Goal: Find contact information: Find contact information

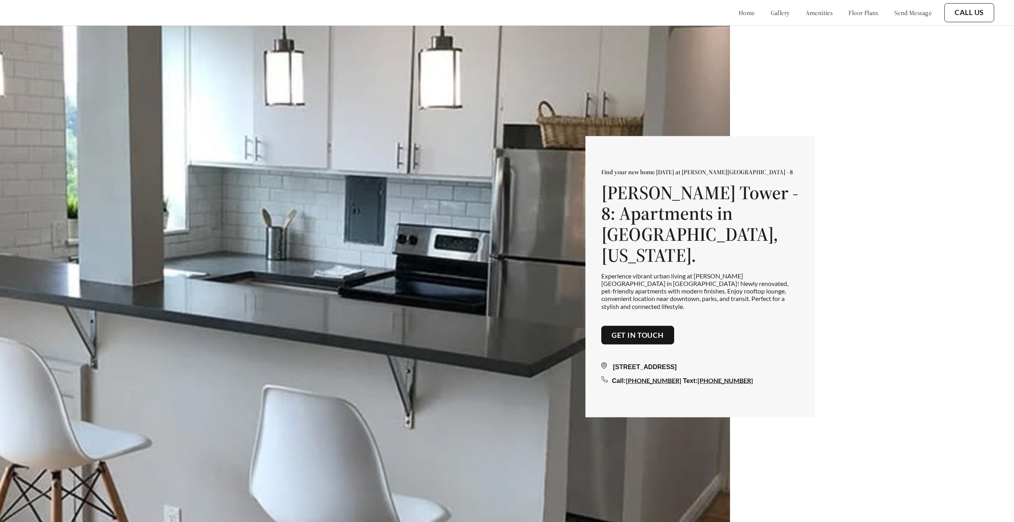
click at [631, 328] on button "Get in touch" at bounding box center [637, 335] width 73 height 19
click at [628, 331] on link "Get in touch" at bounding box center [638, 335] width 52 height 9
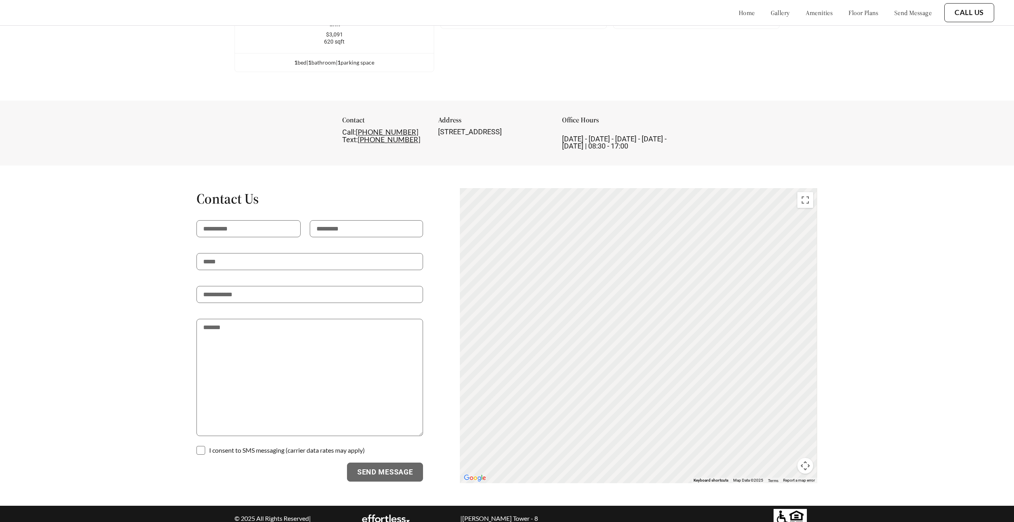
scroll to position [1632, 0]
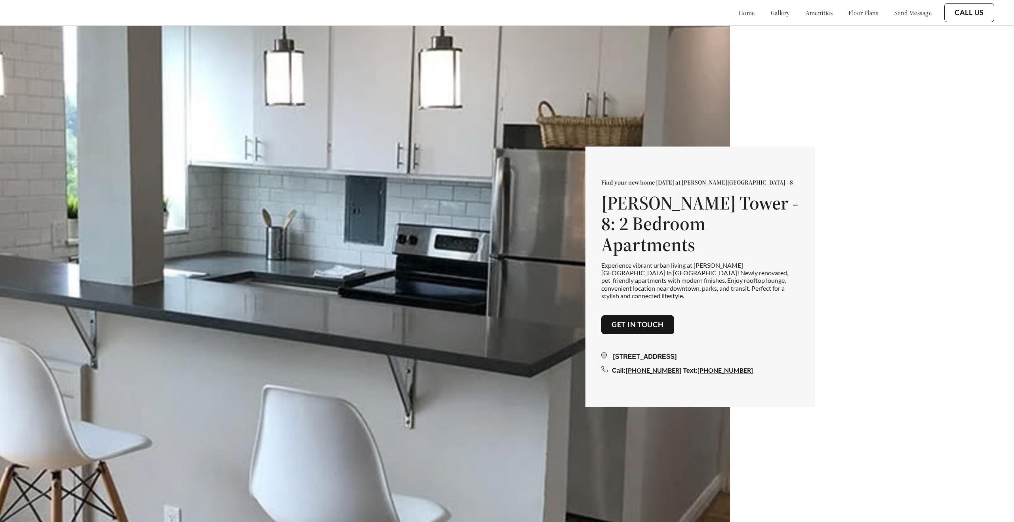
click at [650, 321] on link "Get in touch" at bounding box center [638, 325] width 52 height 9
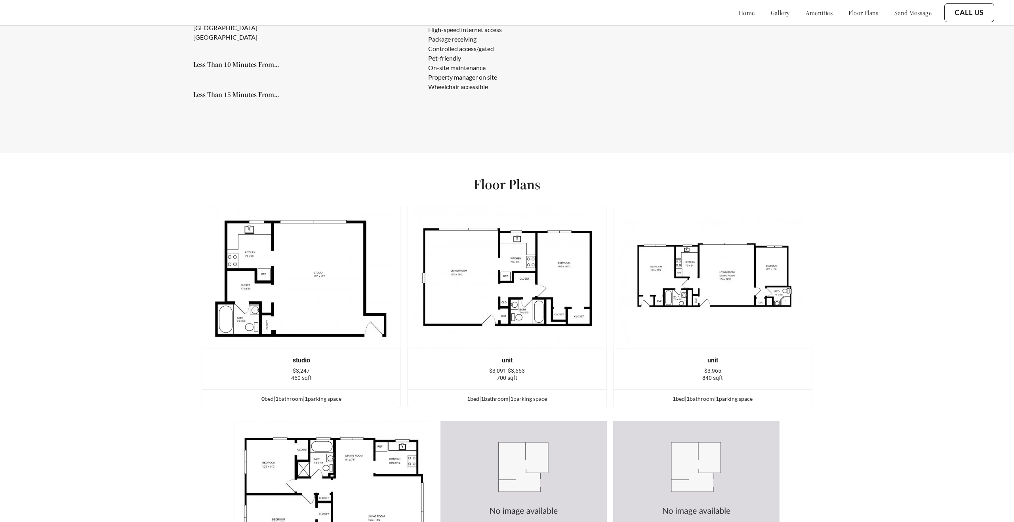
scroll to position [1280, 0]
